Goal: Information Seeking & Learning: Learn about a topic

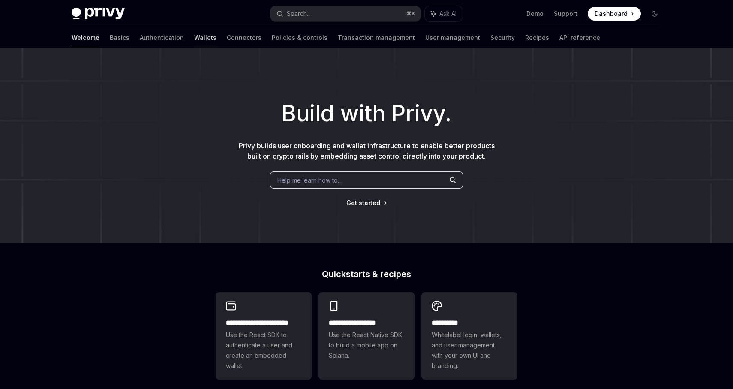
click at [194, 36] on link "Wallets" at bounding box center [205, 37] width 22 height 21
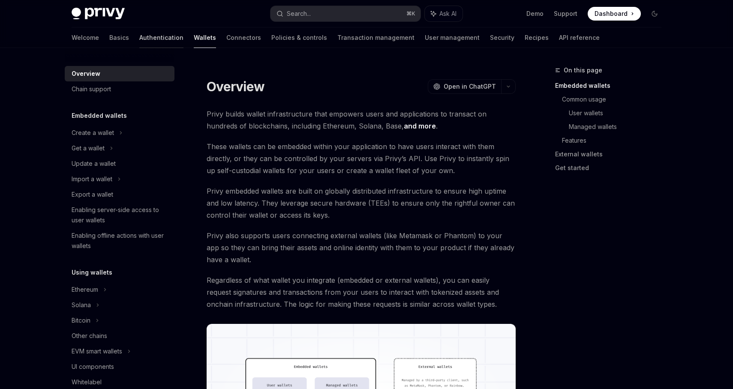
click at [139, 32] on link "Authentication" at bounding box center [161, 37] width 44 height 21
type textarea "*"
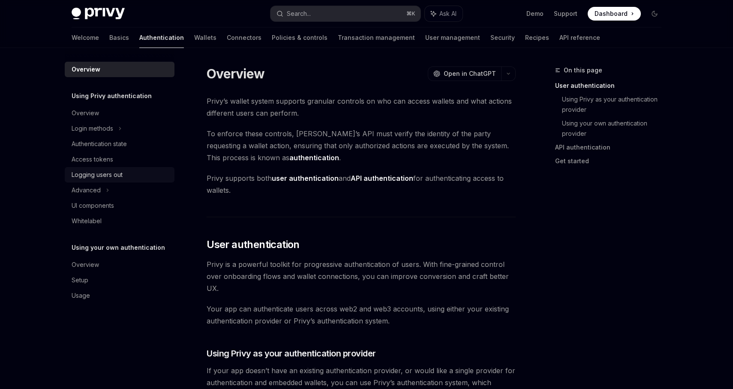
click at [117, 177] on div "Logging users out" at bounding box center [97, 175] width 51 height 10
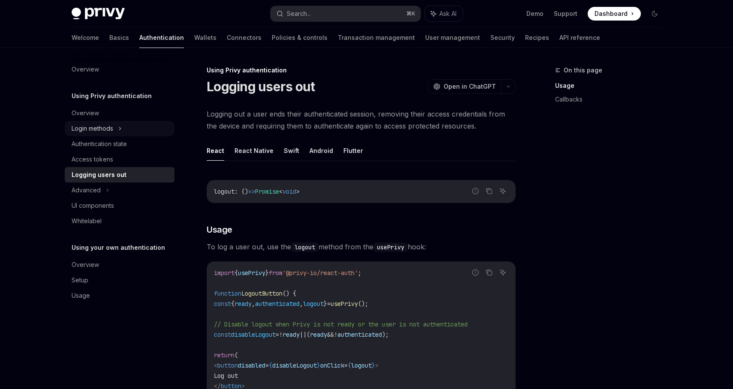
click at [107, 124] on div "Login methods" at bounding box center [93, 128] width 42 height 10
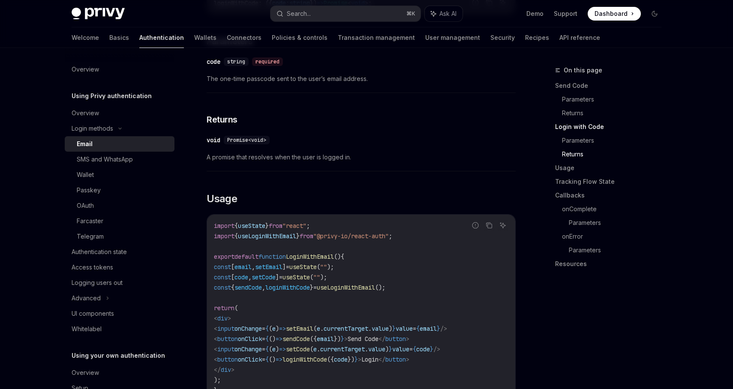
scroll to position [685, 0]
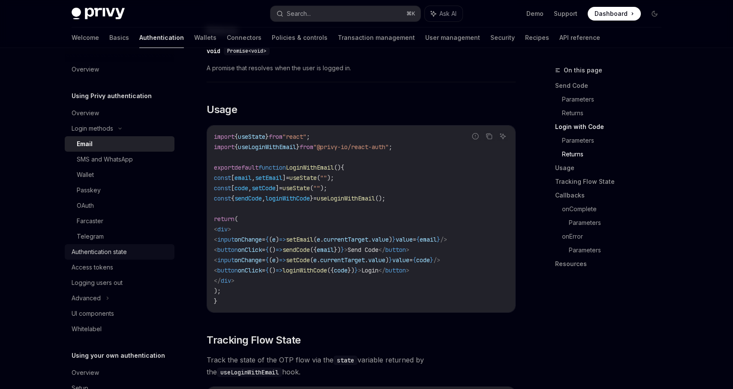
click at [115, 255] on div "Authentication state" at bounding box center [99, 252] width 55 height 10
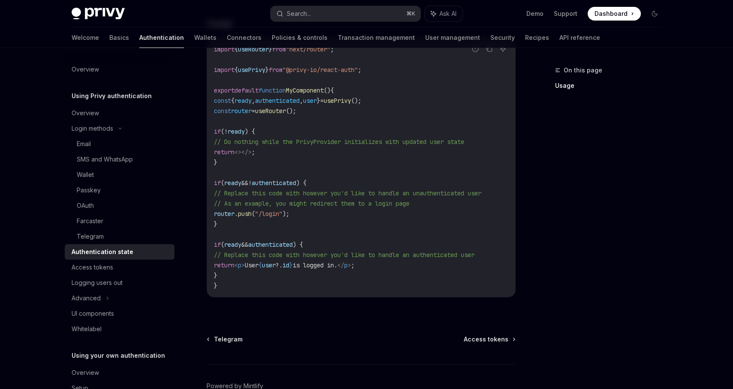
scroll to position [298, 0]
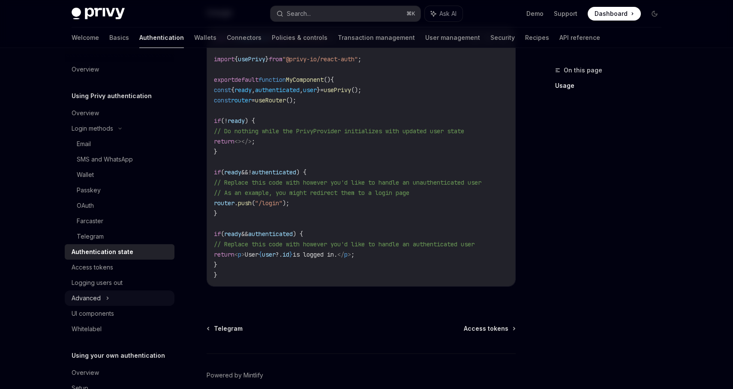
click at [110, 301] on div "Advanced" at bounding box center [120, 298] width 110 height 15
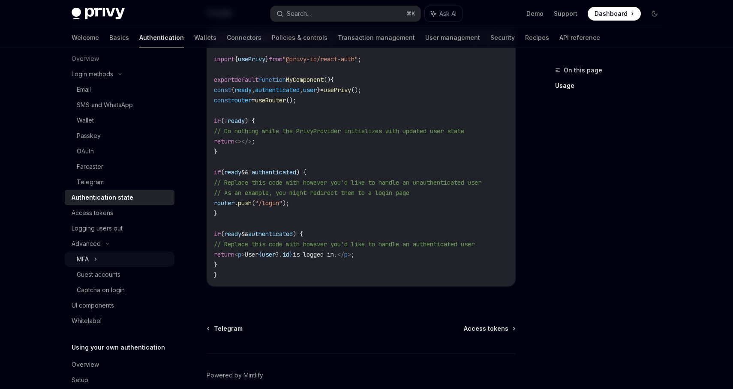
scroll to position [69, 0]
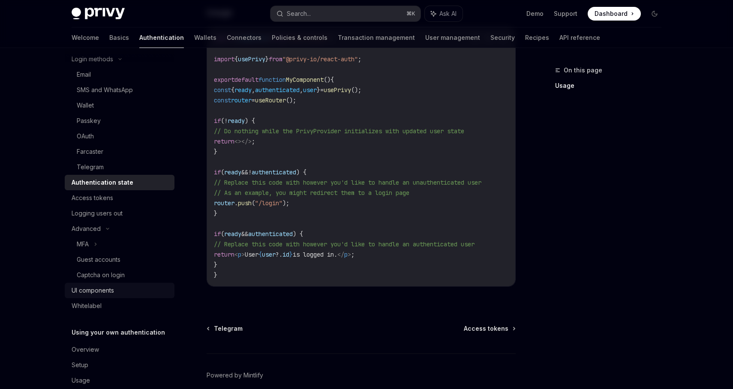
click at [114, 293] on div "UI components" at bounding box center [121, 291] width 98 height 10
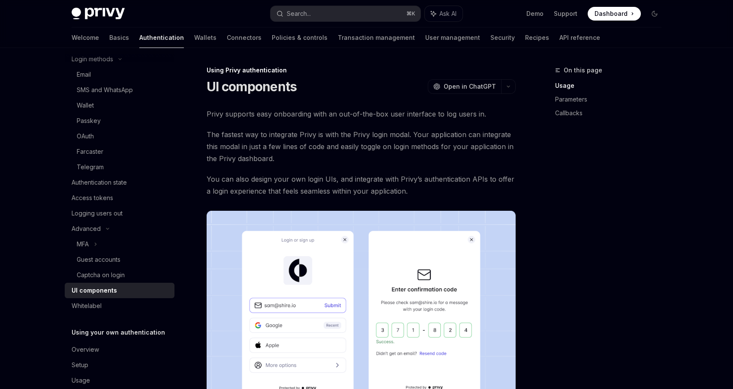
scroll to position [86, 0]
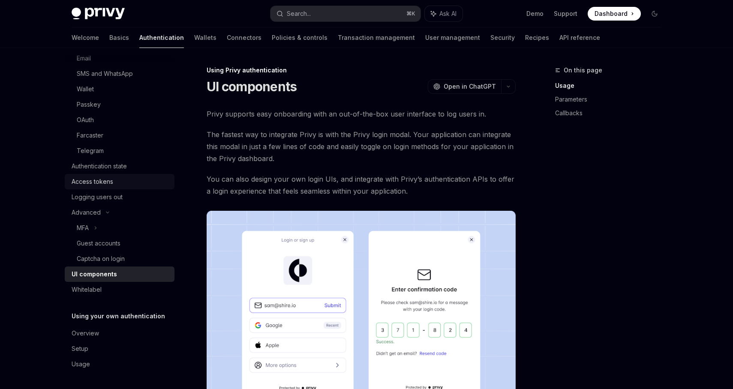
click at [105, 185] on div "Access tokens" at bounding box center [93, 182] width 42 height 10
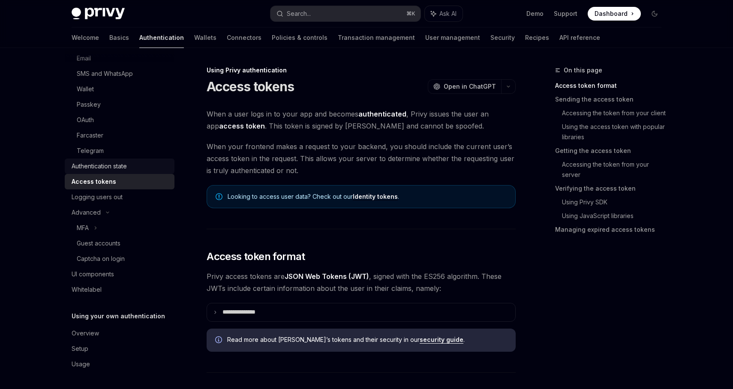
click at [125, 168] on div "Authentication state" at bounding box center [99, 166] width 55 height 10
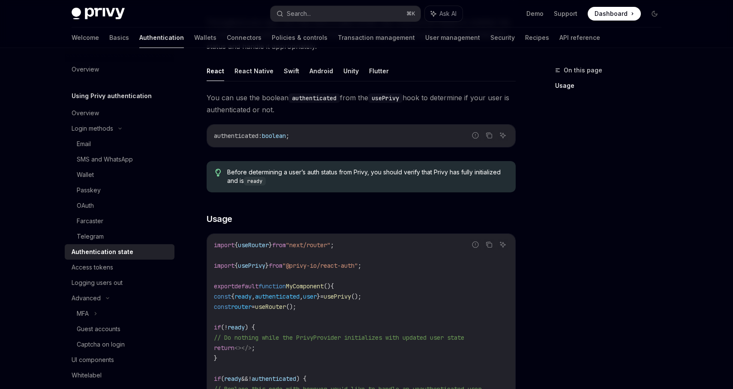
scroll to position [172, 0]
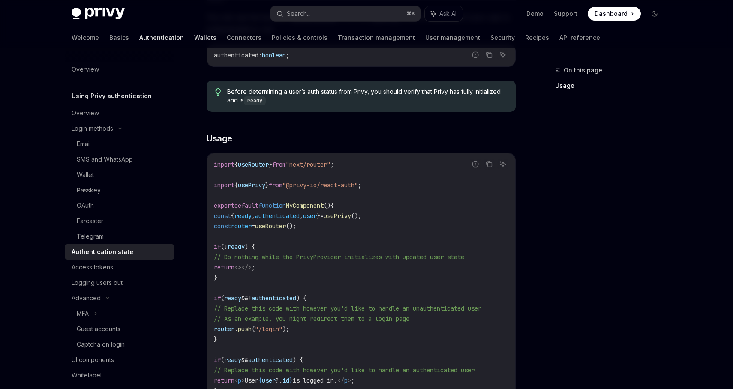
click at [194, 39] on link "Wallets" at bounding box center [205, 37] width 22 height 21
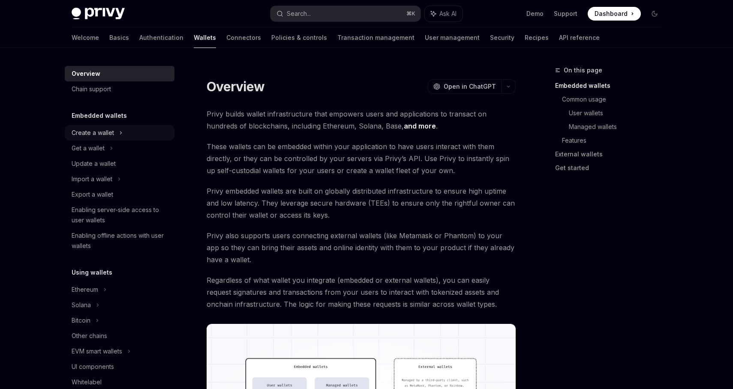
click at [102, 132] on div "Create a wallet" at bounding box center [93, 133] width 42 height 10
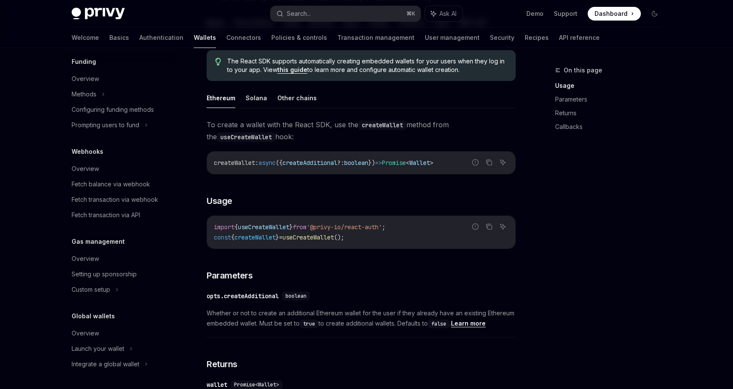
scroll to position [218, 0]
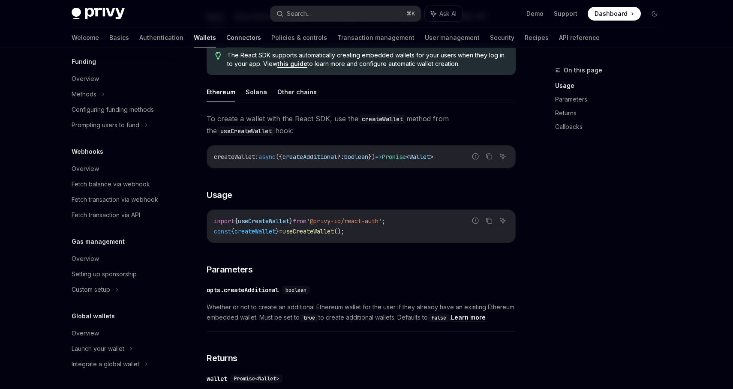
click at [226, 38] on link "Connectors" at bounding box center [243, 37] width 35 height 21
type textarea "*"
